Goal: Find contact information: Find contact information

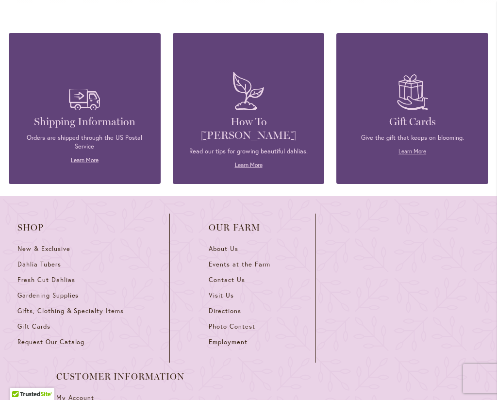
scroll to position [4184, 0]
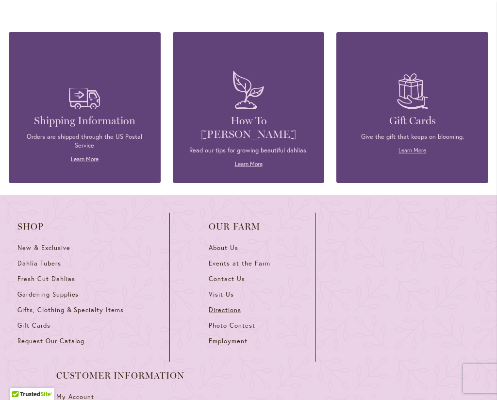
click at [232, 306] on span "Directions" at bounding box center [225, 310] width 32 height 8
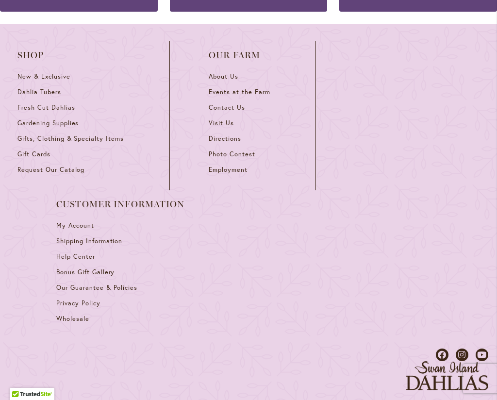
scroll to position [967, 0]
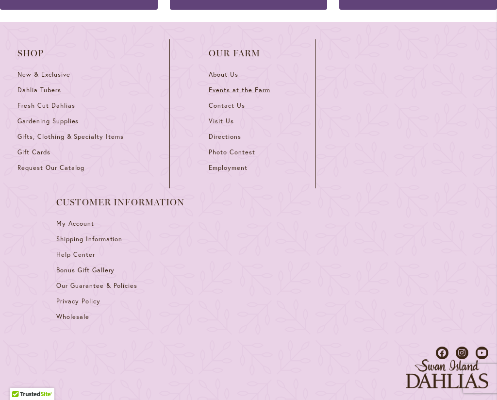
click at [225, 86] on span "Events at the Farm" at bounding box center [239, 90] width 61 height 8
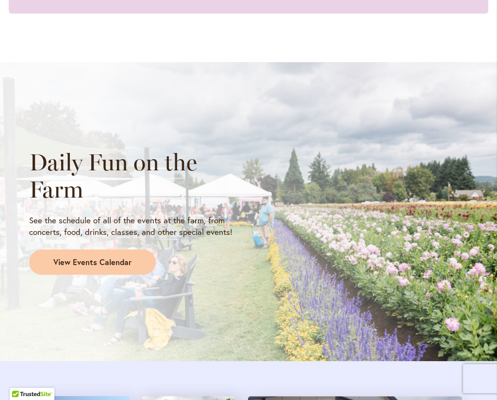
scroll to position [758, 0]
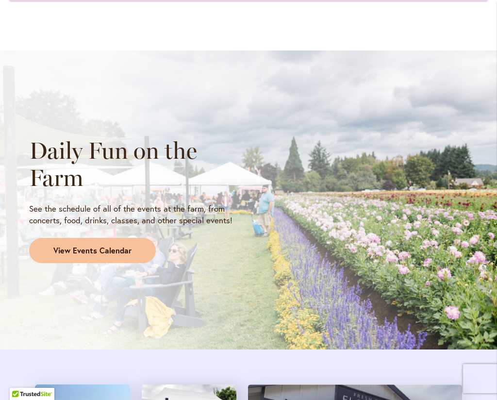
click at [95, 245] on span "View Events Calendar" at bounding box center [92, 250] width 78 height 11
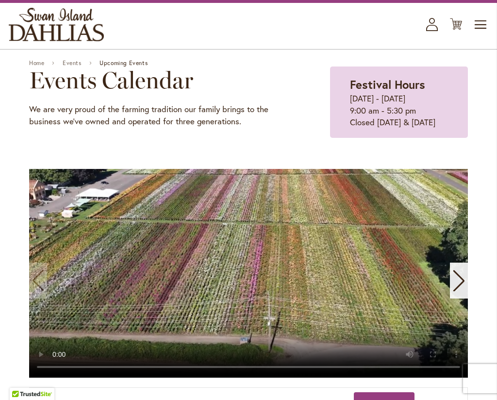
scroll to position [45, 0]
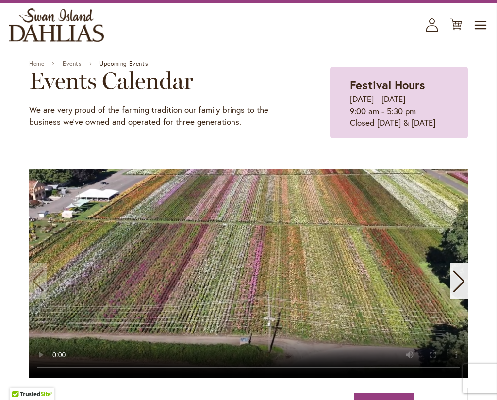
click at [38, 62] on link "Home" at bounding box center [36, 63] width 15 height 7
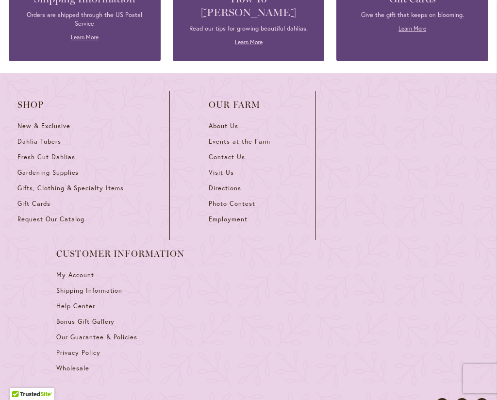
scroll to position [4304, 0]
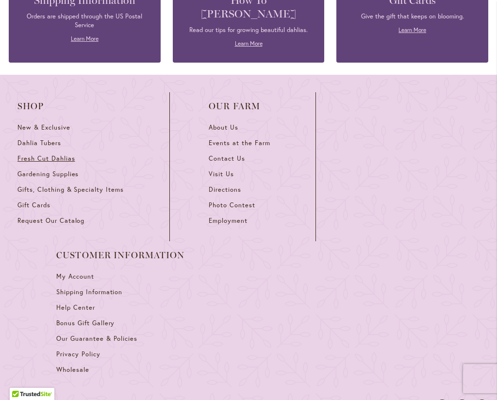
click at [55, 154] on span "Fresh Cut Dahlias" at bounding box center [46, 158] width 58 height 8
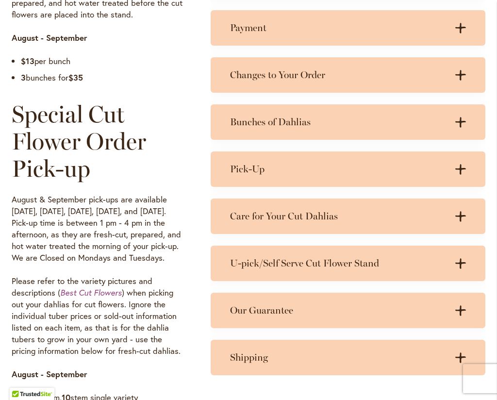
scroll to position [670, 0]
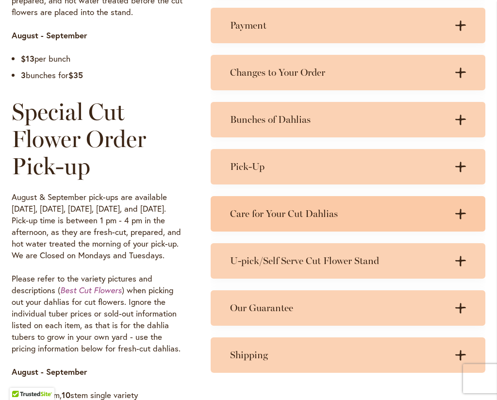
click at [258, 210] on h3 "Care for Your Cut Dahlias" at bounding box center [338, 214] width 216 height 12
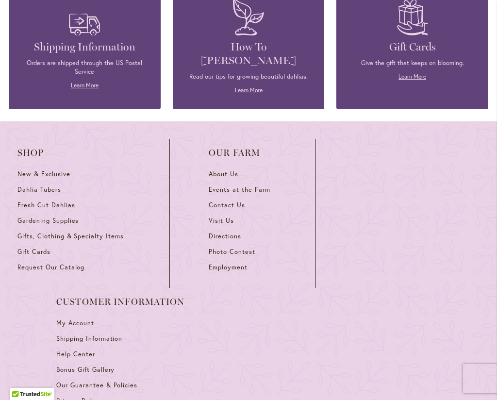
scroll to position [1315, 0]
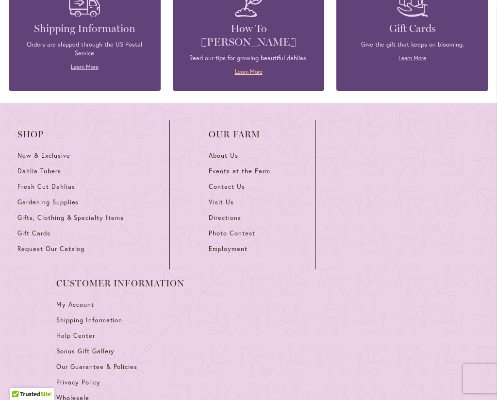
click at [252, 68] on link "Learn More" at bounding box center [249, 71] width 28 height 7
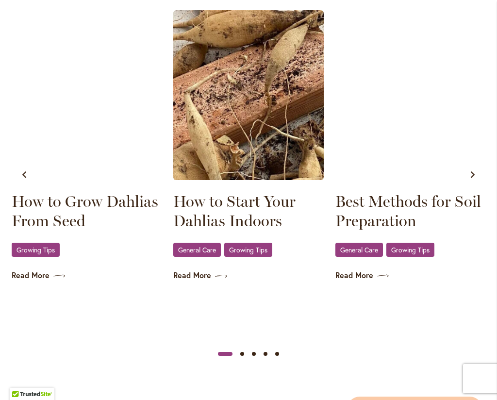
scroll to position [553, 0]
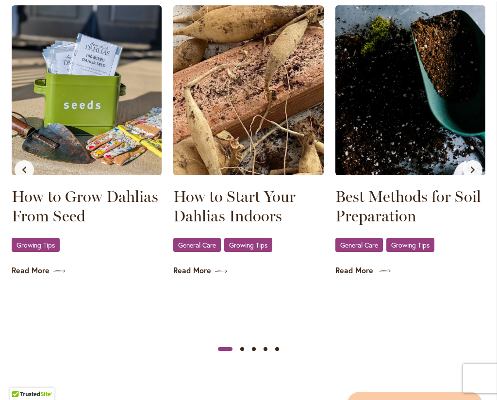
click at [357, 269] on link "Read More" at bounding box center [410, 270] width 150 height 11
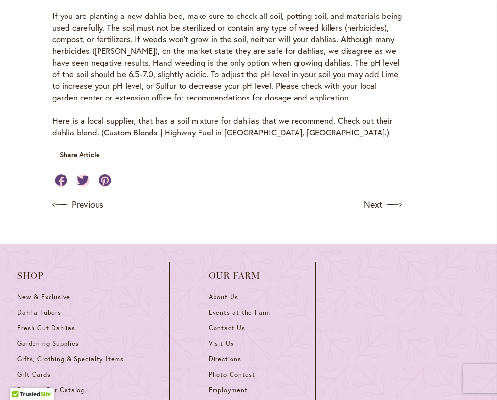
scroll to position [503, 0]
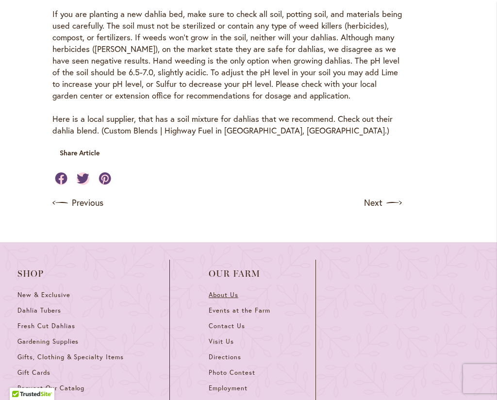
click at [223, 290] on span "About Us" at bounding box center [224, 294] width 30 height 8
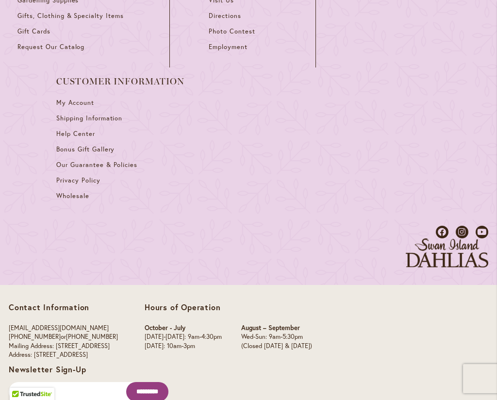
scroll to position [1462, 0]
drag, startPoint x: 25, startPoint y: 318, endPoint x: 34, endPoint y: 310, distance: 12.4
click at [34, 324] on p "[EMAIL_ADDRESS][DOMAIN_NAME] [PHONE_NUMBER] or [PHONE_NUMBER] Mailing Address: …" at bounding box center [63, 342] width 109 height 36
copy p "[STREET_ADDRESS]"
